Goal: Information Seeking & Learning: Find specific fact

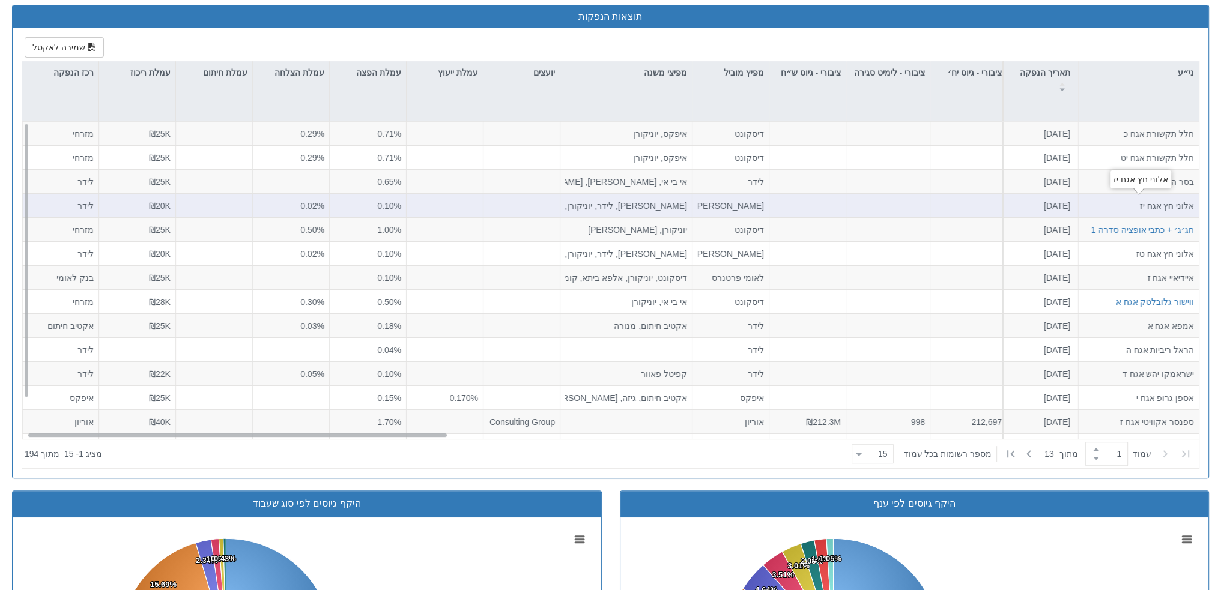
scroll to position [536, 0]
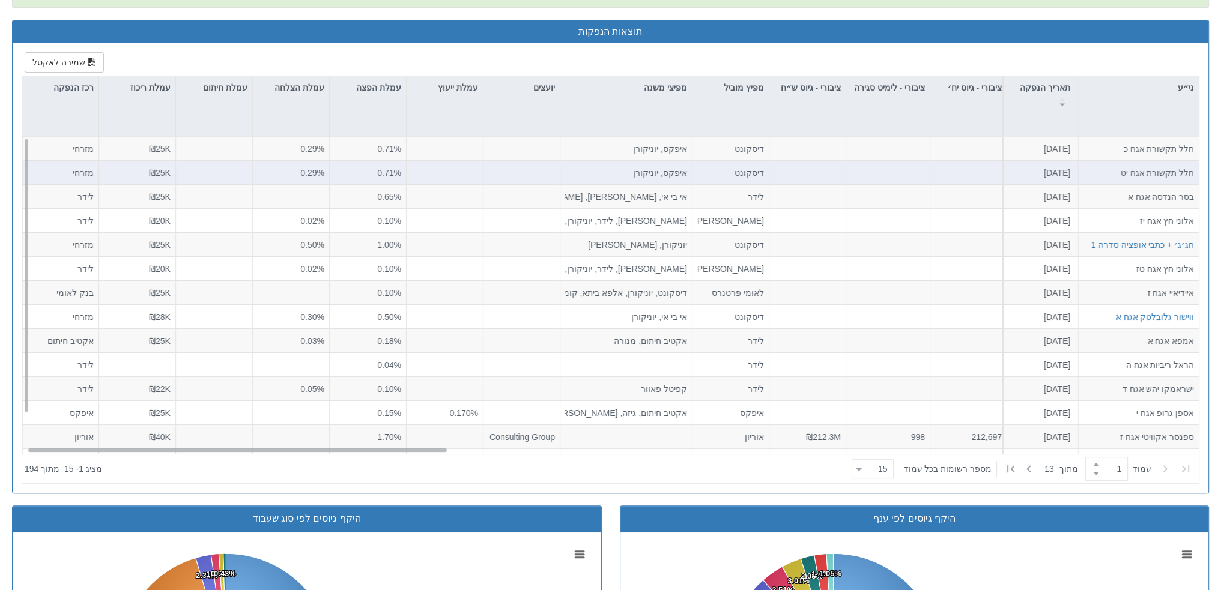
click at [893, 172] on div at bounding box center [888, 173] width 84 height 24
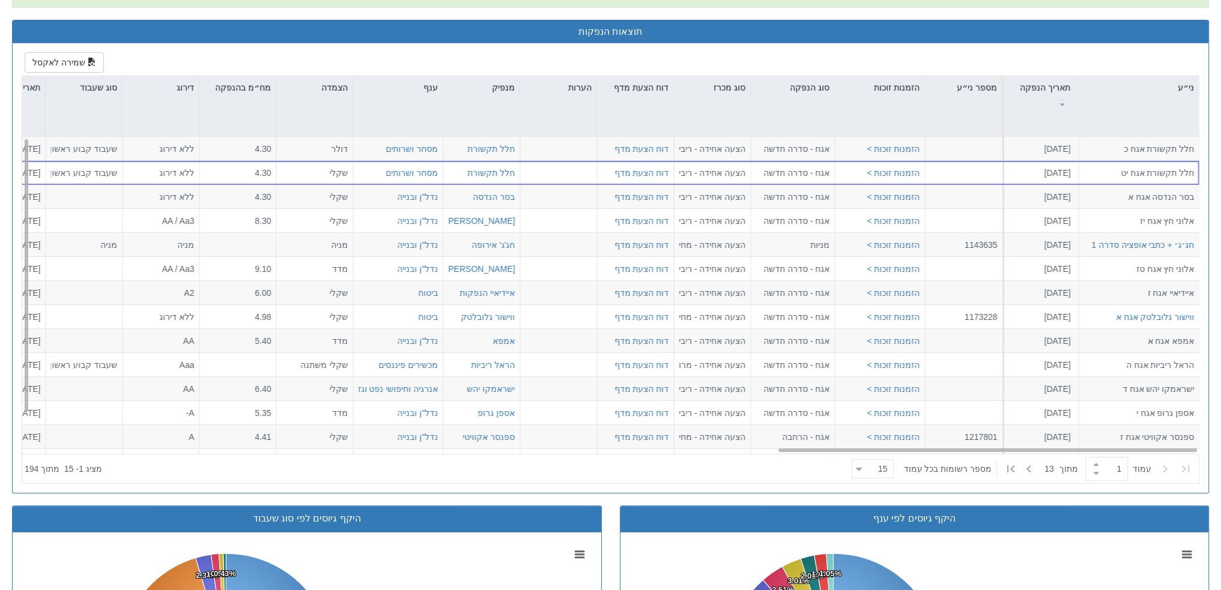
scroll to position [0, 2112]
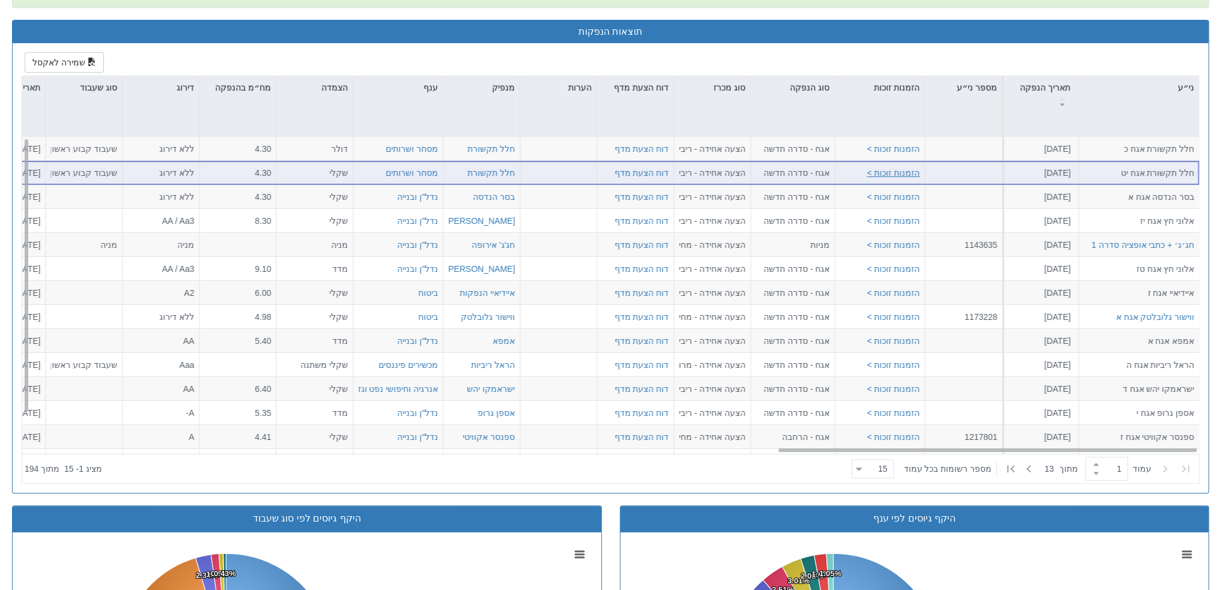
click at [908, 169] on button "הזמנות זוכות >" at bounding box center [893, 173] width 53 height 12
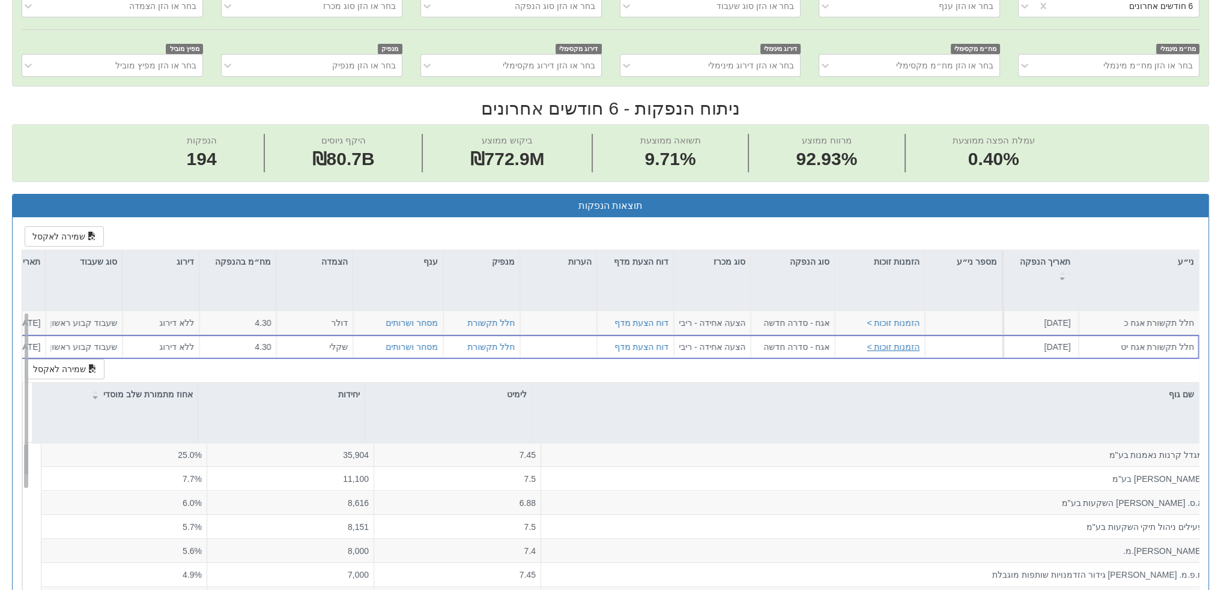
scroll to position [250, 0]
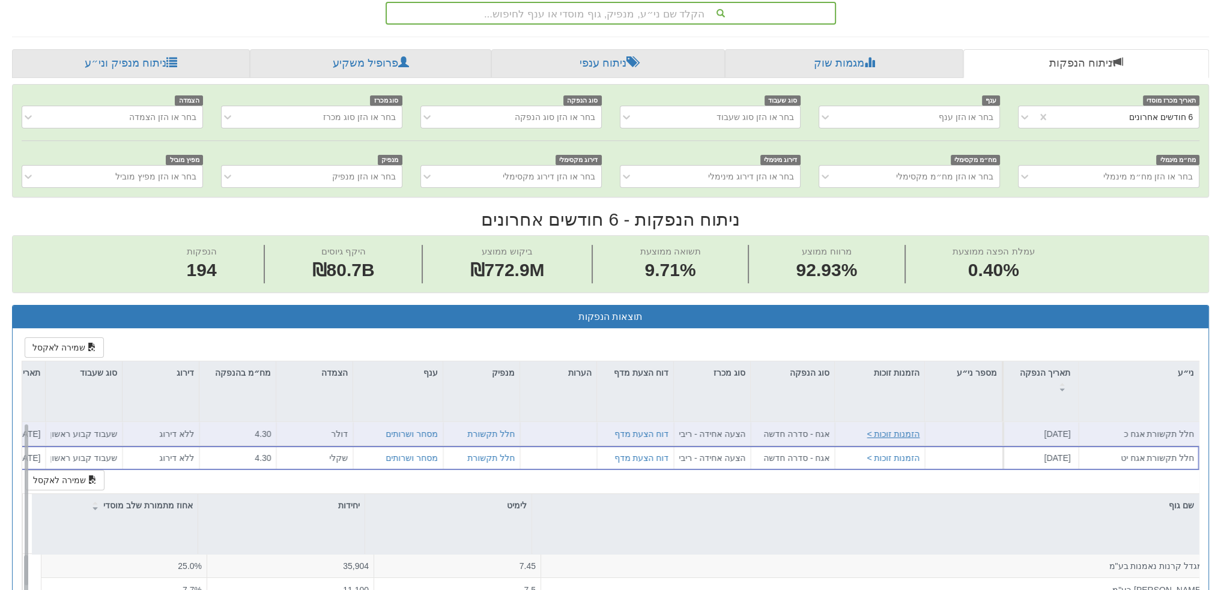
click at [891, 428] on button "הזמנות זוכות >" at bounding box center [893, 434] width 53 height 12
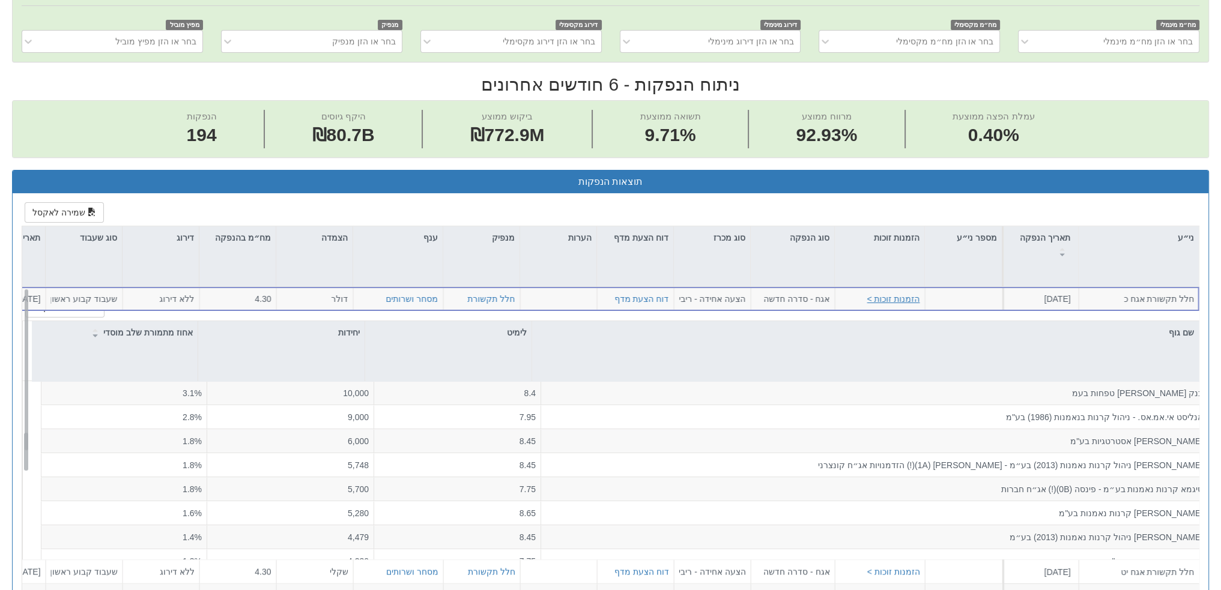
scroll to position [240, 0]
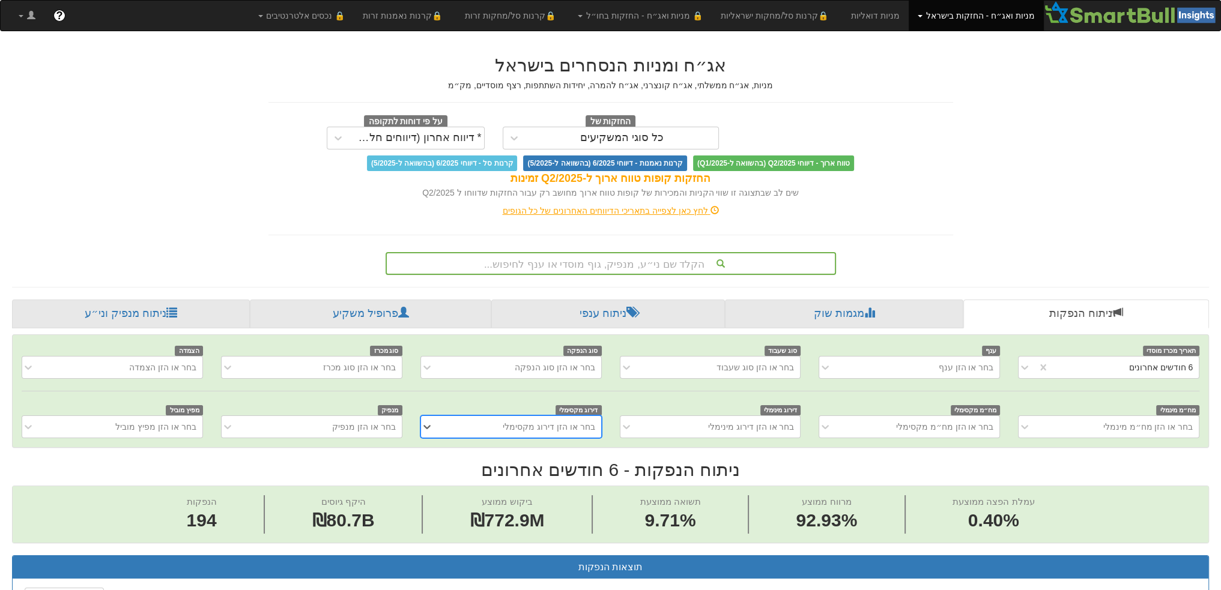
click at [579, 253] on div "הקלד שם ני״ע, מנפיק, גוף מוסדי או ענף לחיפוש..." at bounding box center [611, 263] width 448 height 20
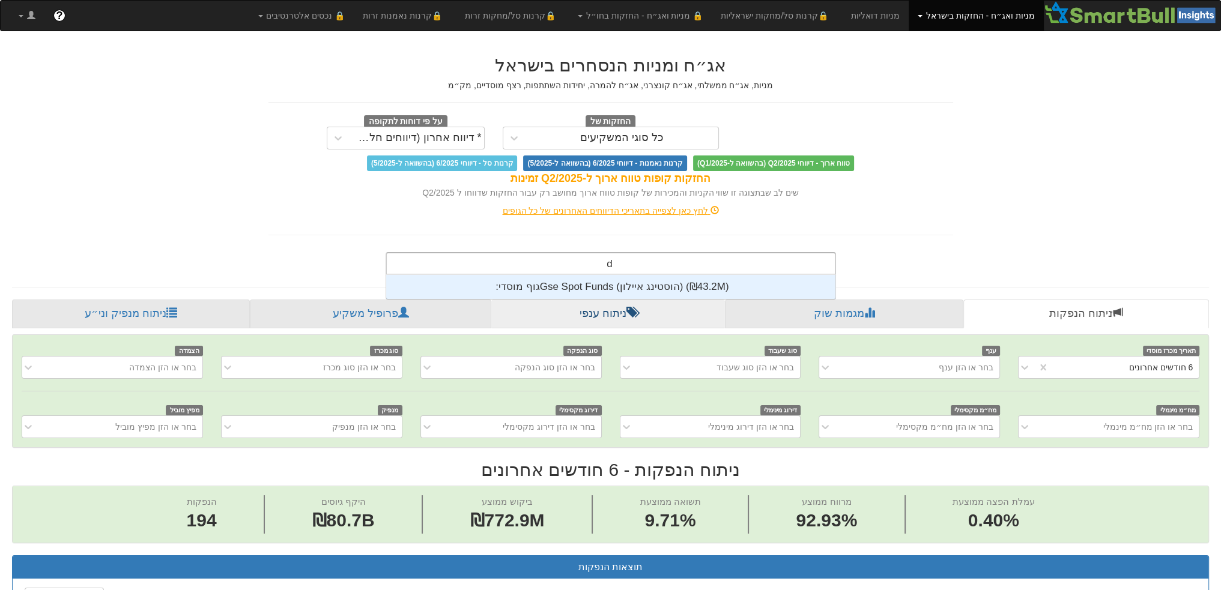
scroll to position [24, 0]
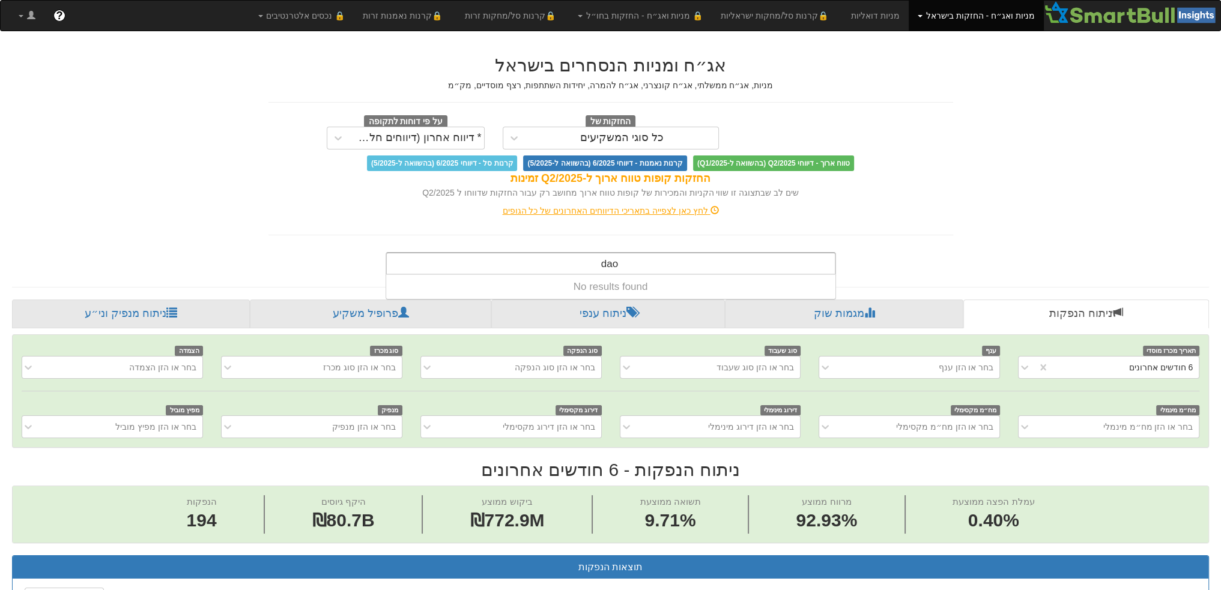
click at [606, 265] on input "dao" at bounding box center [609, 265] width 18 height 24
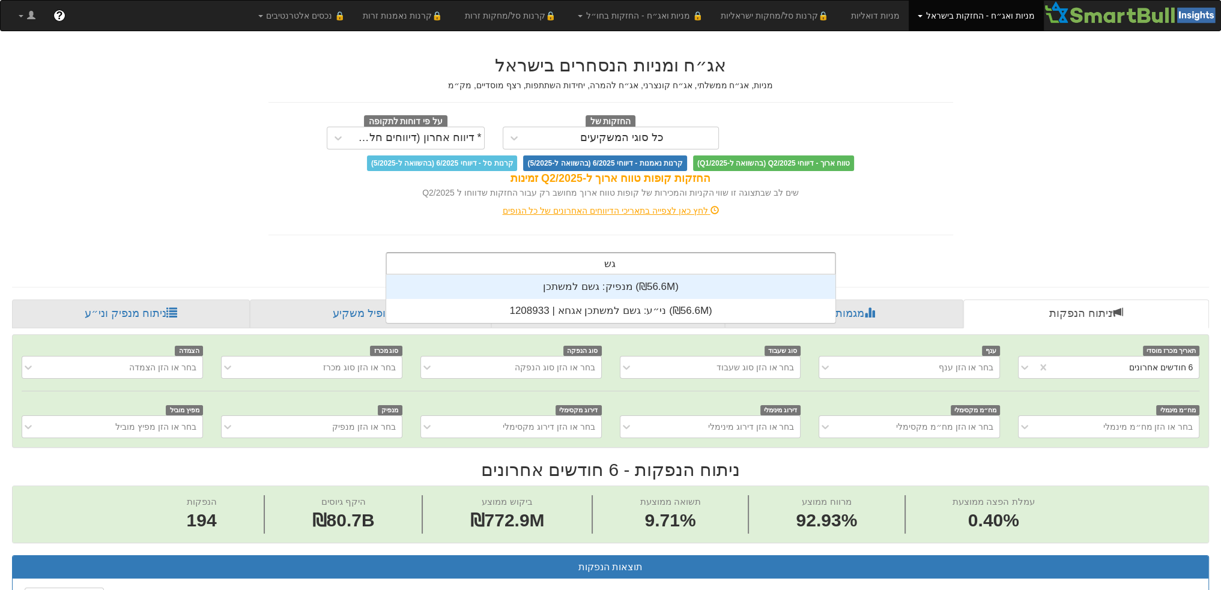
scroll to position [48, 0]
type input "גשם"
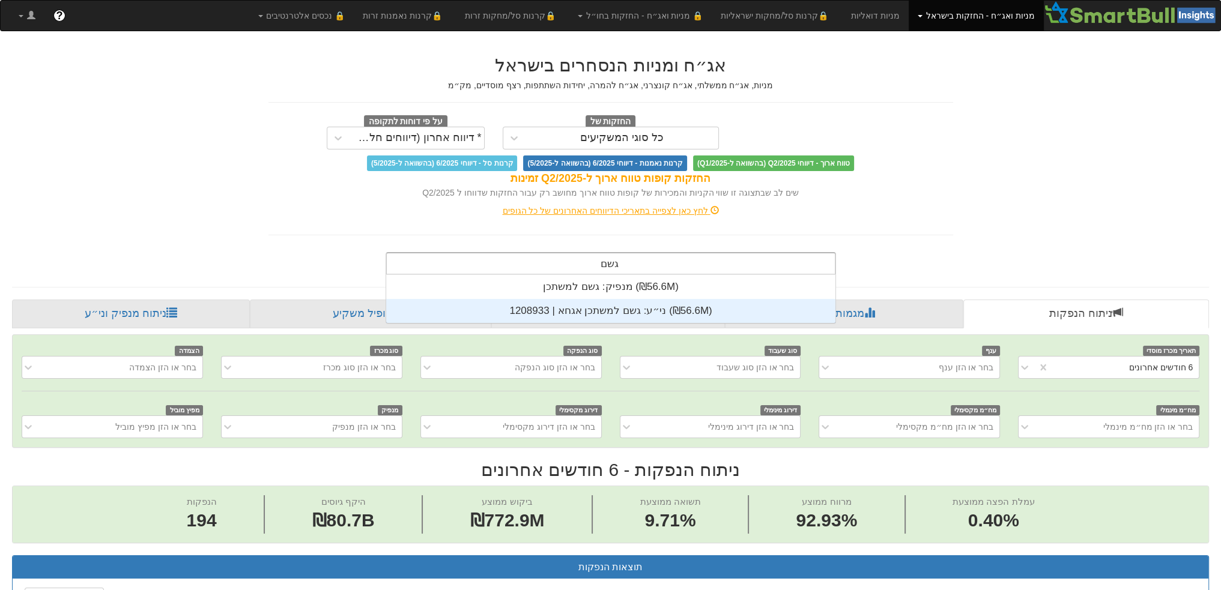
click at [577, 307] on div "ני״ע: ‏גשם למשתכן אגחא | 1208933 ‎(₪56.6M)‎" at bounding box center [610, 311] width 449 height 24
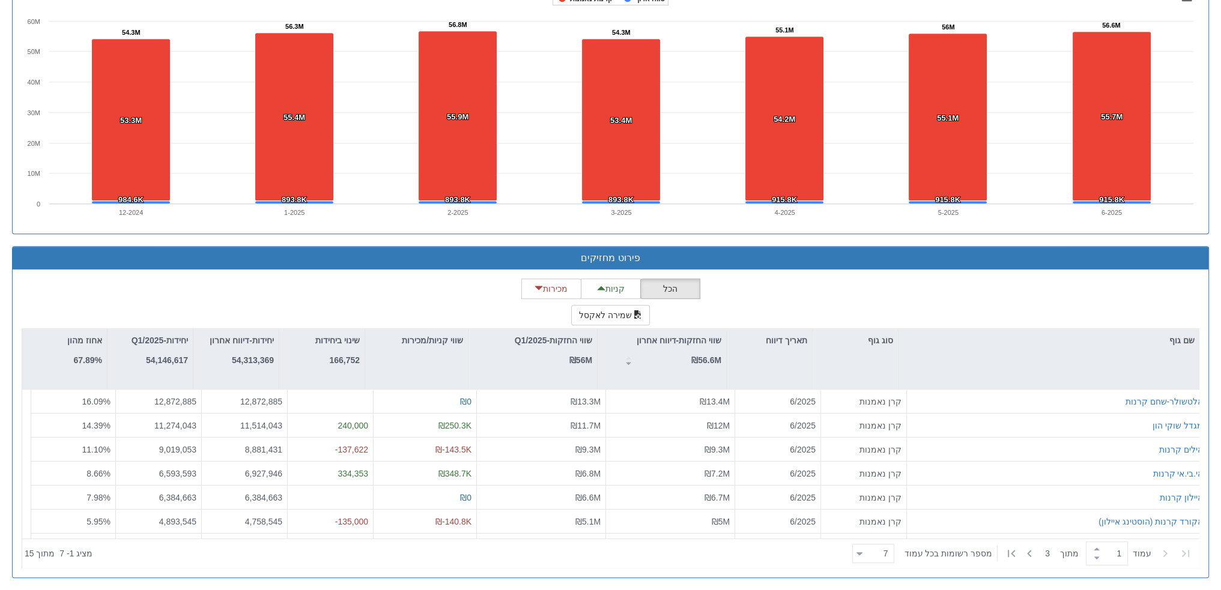
scroll to position [42938, 0]
